Goal: Information Seeking & Learning: Understand process/instructions

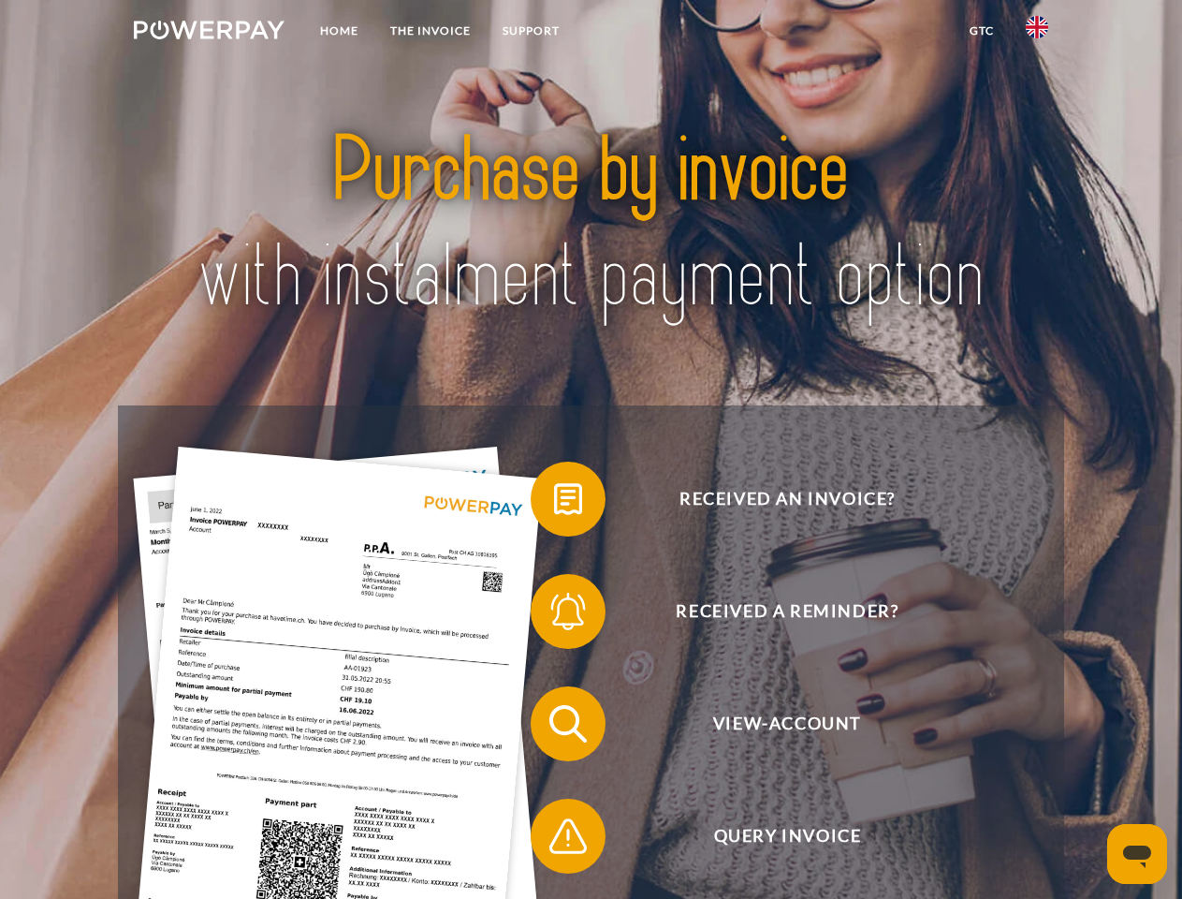
click at [209, 33] on img at bounding box center [209, 30] width 151 height 19
click at [1037, 33] on img at bounding box center [1037, 27] width 22 height 22
click at [981, 31] on link "GTC" at bounding box center [982, 31] width 56 height 34
click at [554, 503] on span at bounding box center [540, 499] width 94 height 94
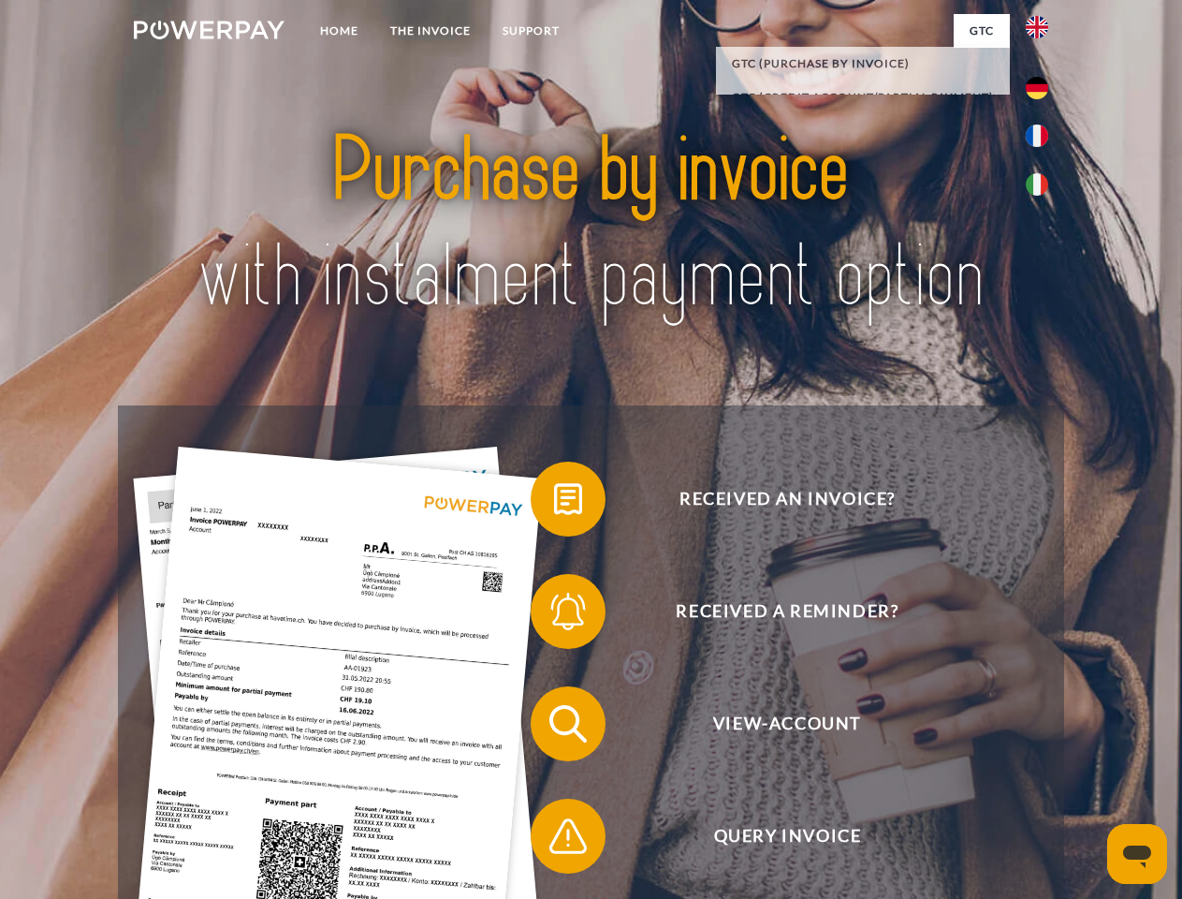
click at [554, 615] on span at bounding box center [540, 611] width 94 height 94
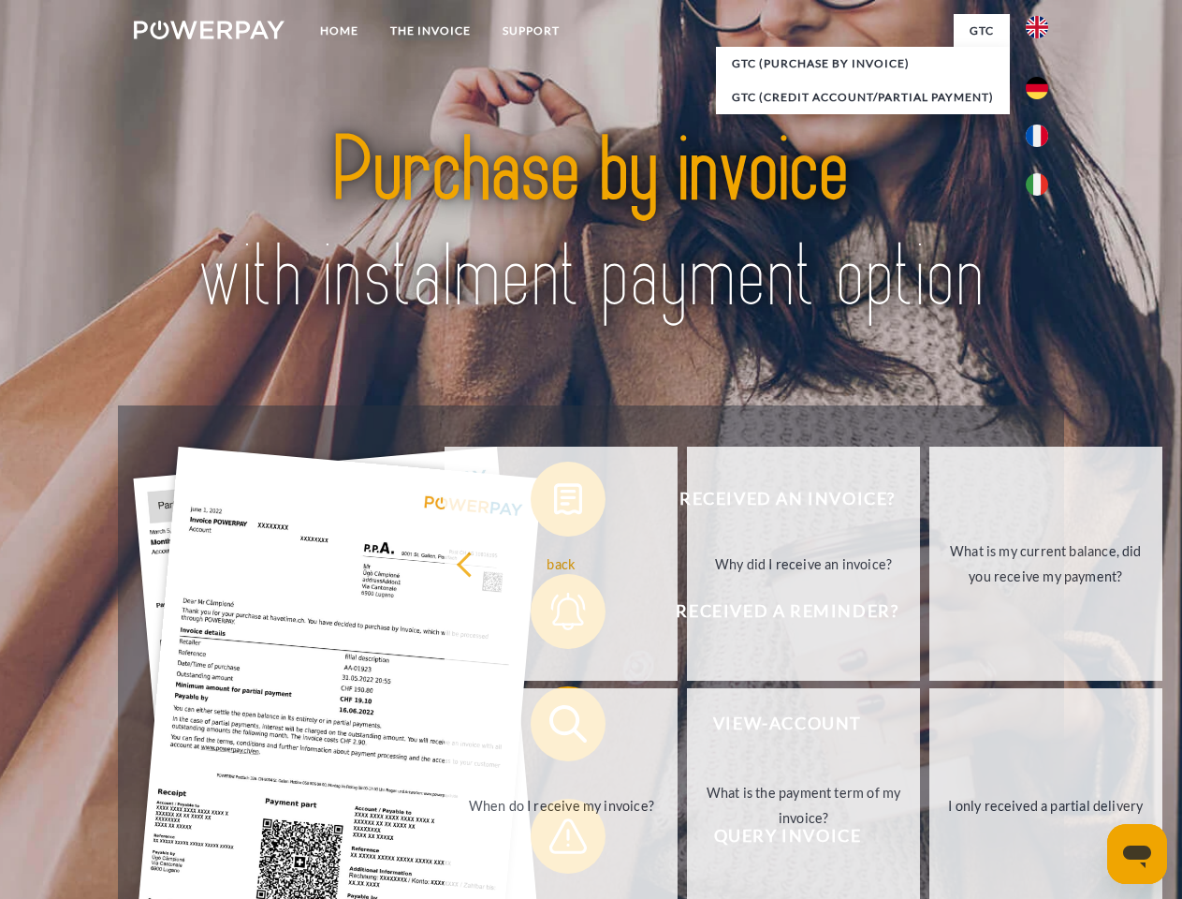
click at [687, 727] on link "What is the payment term of my invoice?" at bounding box center [803, 805] width 233 height 234
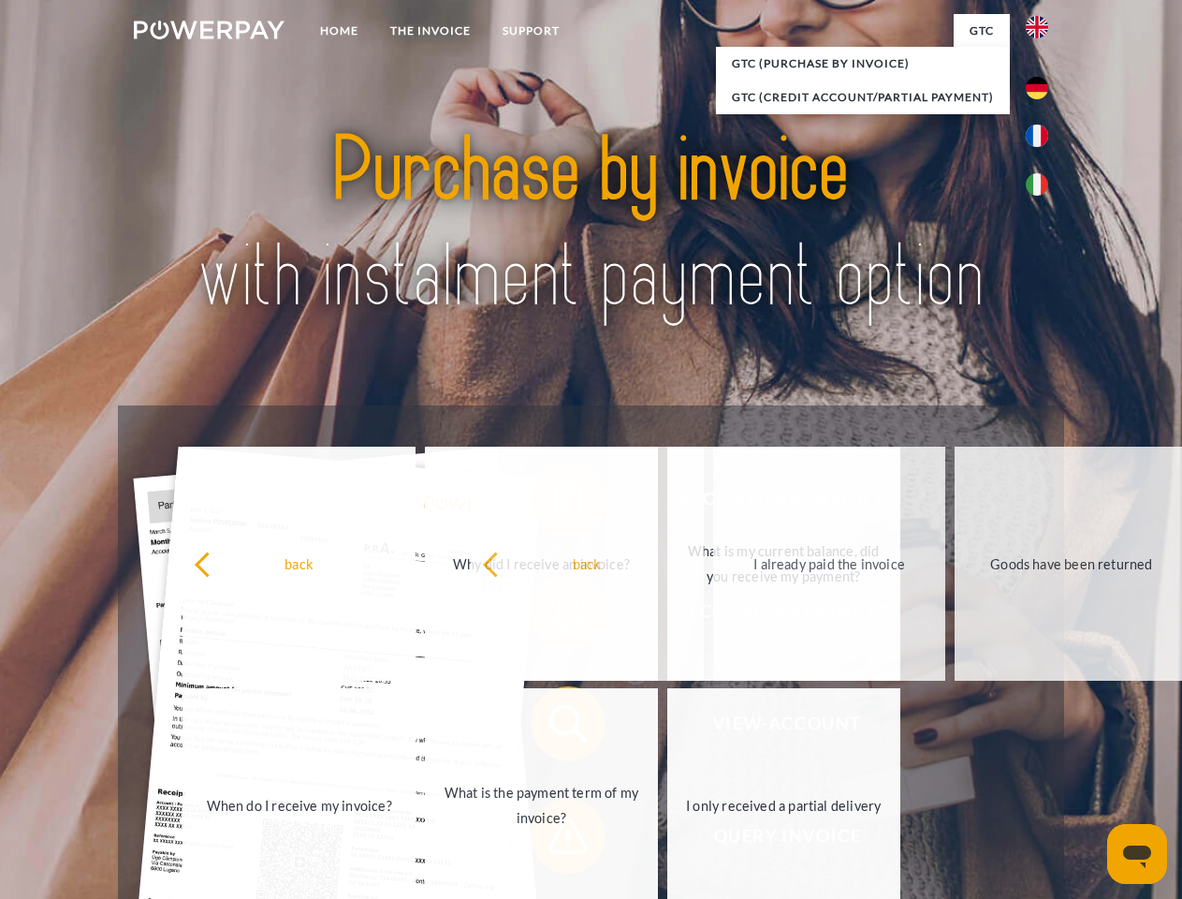
click at [554, 840] on span at bounding box center [540, 836] width 94 height 94
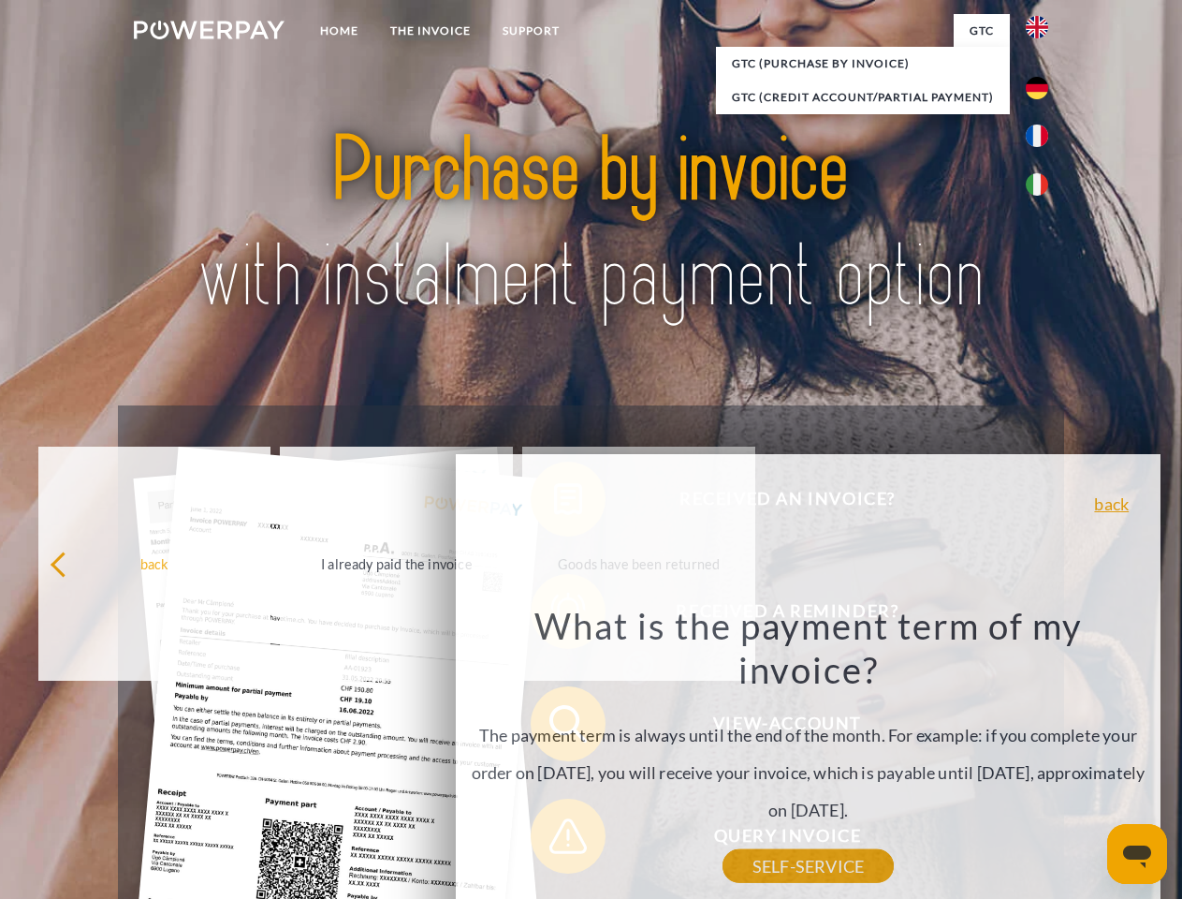
click at [1137, 854] on icon "Open messaging window" at bounding box center [1137, 856] width 28 height 22
